Goal: Find specific page/section: Find specific page/section

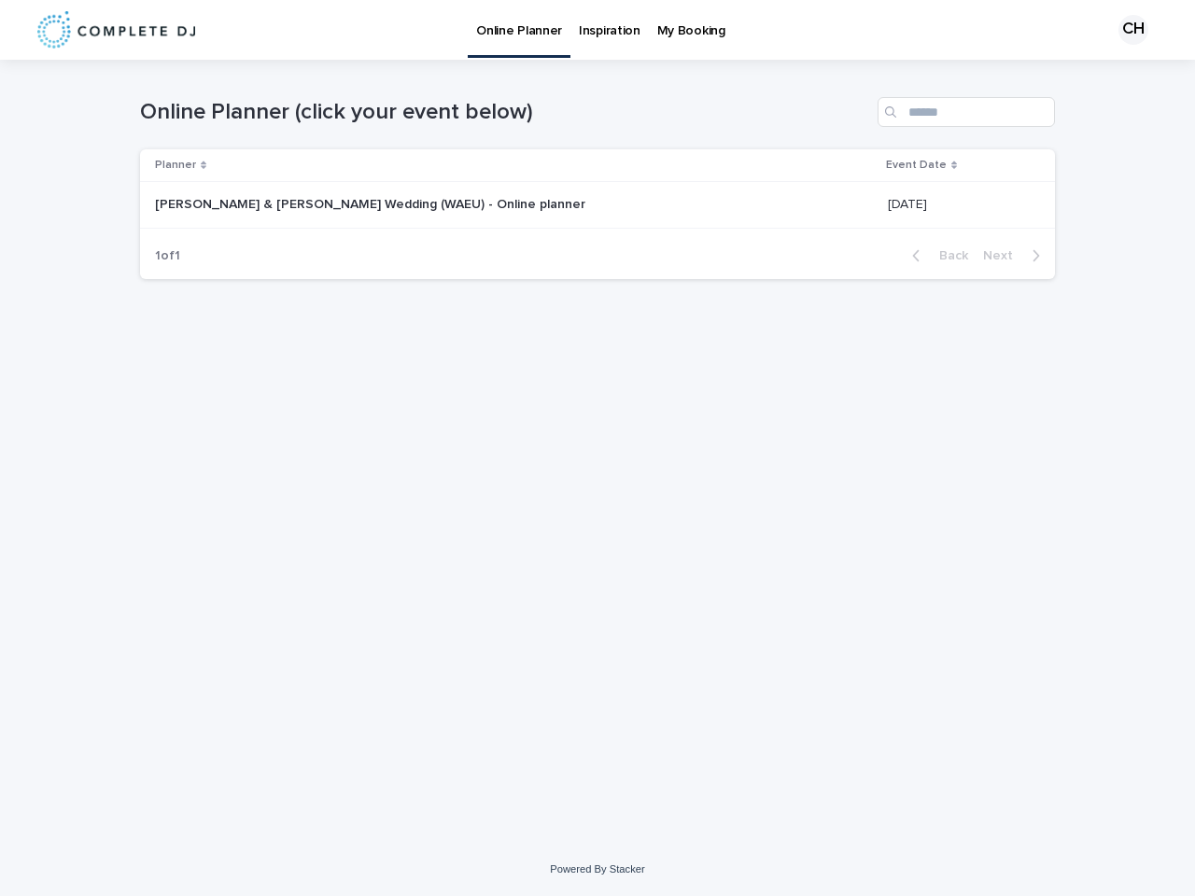
click at [1126, 30] on div "CH" at bounding box center [1133, 30] width 30 height 30
click at [491, 165] on div "Planner" at bounding box center [515, 165] width 720 height 21
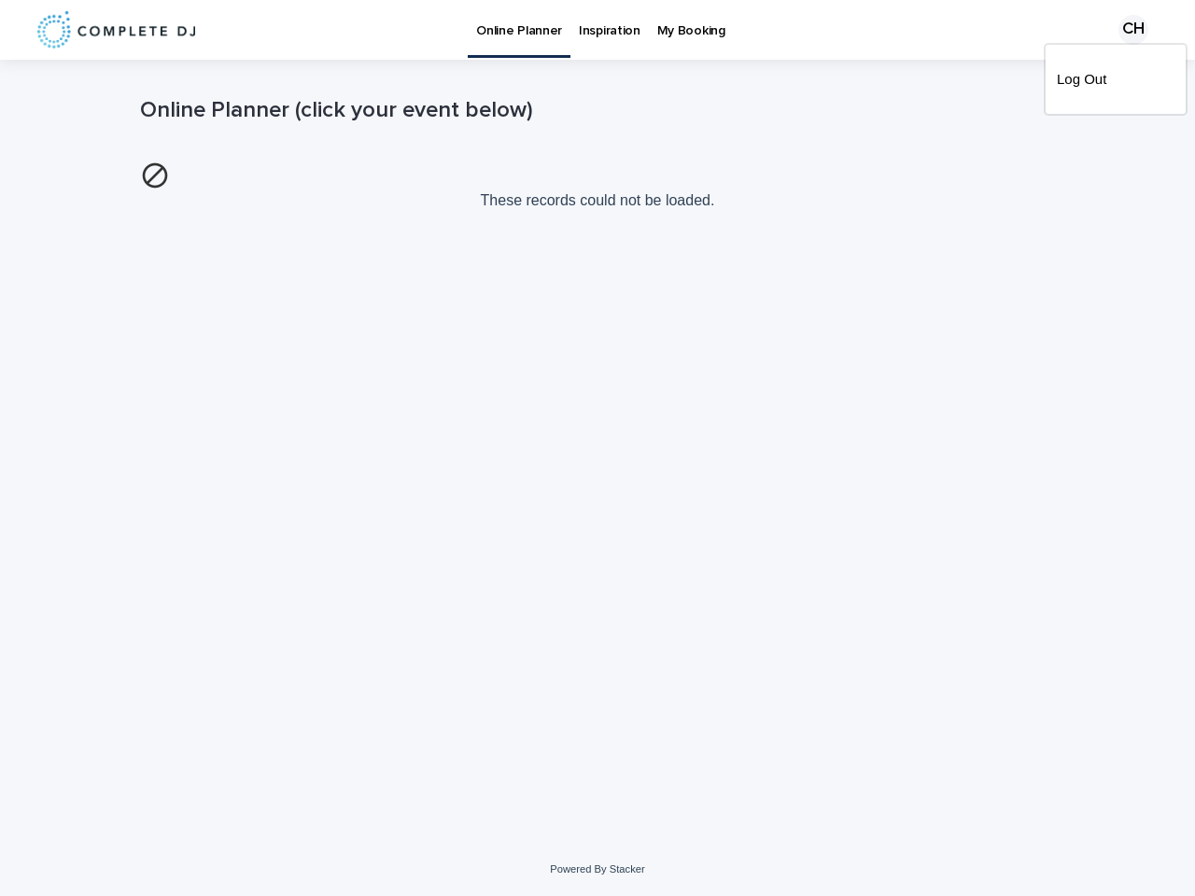
click at [931, 165] on p "These records could not be loaded." at bounding box center [597, 185] width 915 height 63
click at [170, 190] on img at bounding box center [155, 176] width 30 height 30
click at [939, 256] on div "Loading... Saving… Loading... Saving… Online Planner (click your event below) T…" at bounding box center [597, 428] width 933 height 736
click at [1016, 256] on div "Loading... Saving… Loading... Saving… Online Planner (click your event below) T…" at bounding box center [597, 428] width 933 height 736
